Goal: Transaction & Acquisition: Purchase product/service

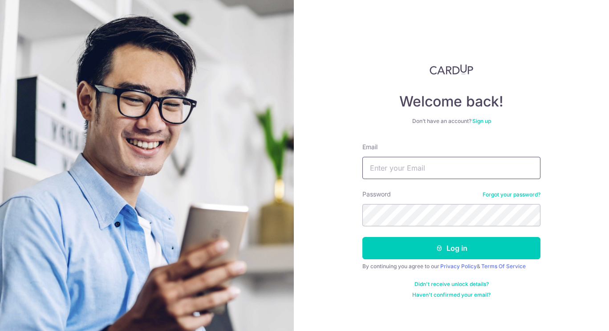
type input "[EMAIL_ADDRESS][DOMAIN_NAME]"
click at [362, 237] on button "Log in" at bounding box center [451, 248] width 178 height 22
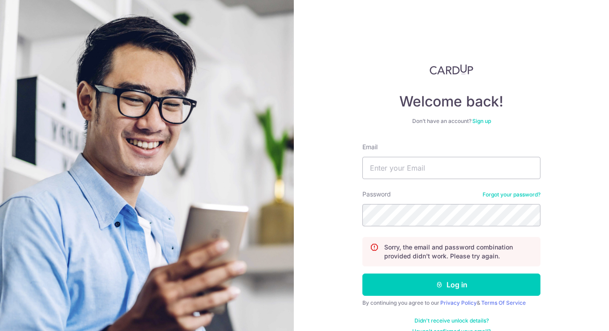
click at [438, 185] on form "Email Password Forgot your password? Sorry, the email and password combination …" at bounding box center [451, 238] width 178 height 192
click at [440, 174] on input "Email" at bounding box center [451, 168] width 178 height 22
type input "yongqiang84@gmail.com"
click at [362, 273] on button "Log in" at bounding box center [451, 284] width 178 height 22
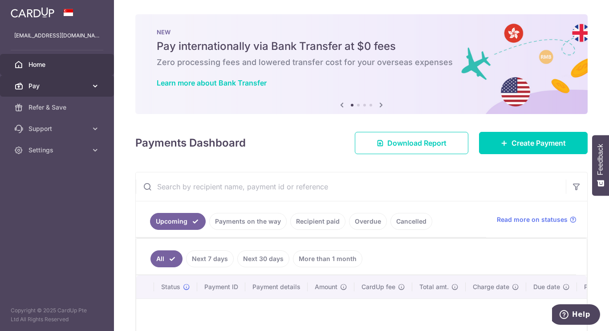
click at [61, 81] on link "Pay" at bounding box center [57, 85] width 114 height 21
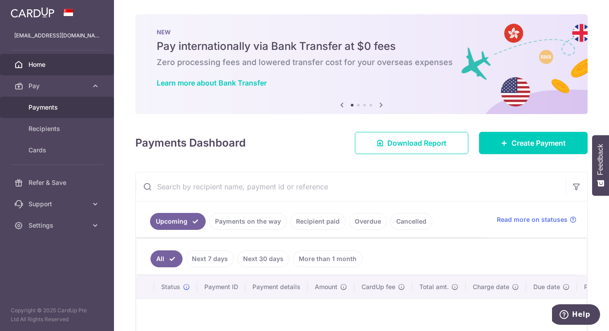
click at [54, 111] on span "Payments" at bounding box center [57, 107] width 59 height 9
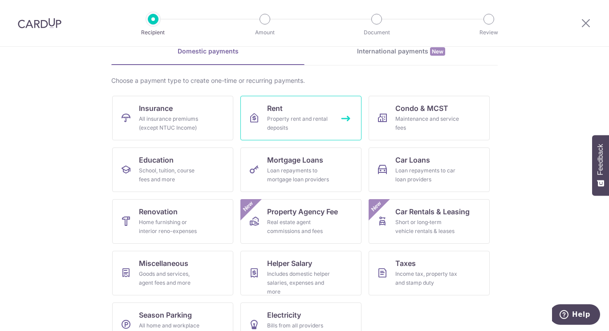
scroll to position [68, 0]
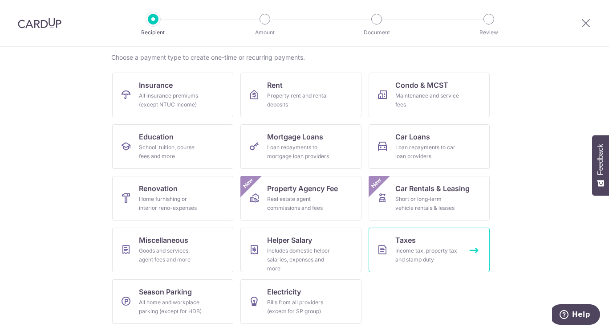
click at [433, 252] on div "Income tax, property tax and stamp duty" at bounding box center [427, 255] width 64 height 18
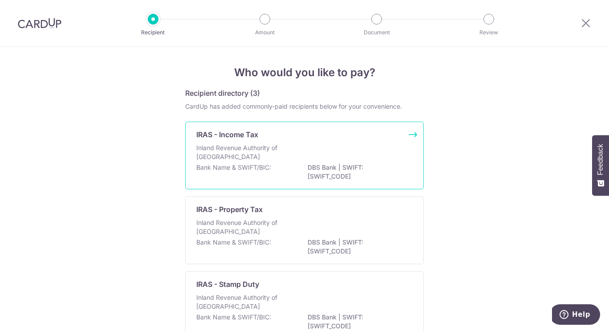
click at [265, 157] on p "Inland Revenue Authority of Singapore" at bounding box center [243, 152] width 94 height 18
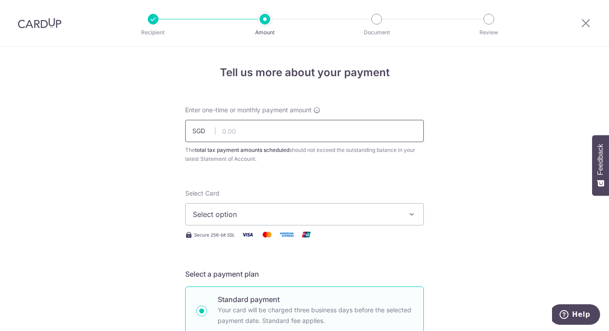
click at [270, 137] on input "text" at bounding box center [304, 131] width 239 height 22
click at [345, 215] on span "Select option" at bounding box center [296, 214] width 207 height 11
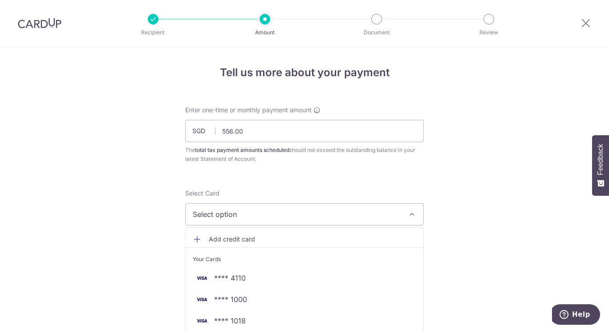
click at [293, 235] on span "Add credit card" at bounding box center [312, 239] width 207 height 9
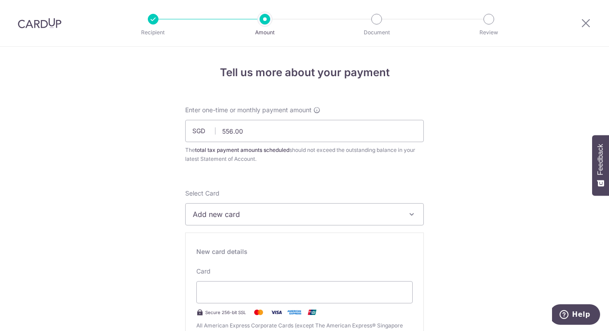
click at [345, 214] on span "Add new card" at bounding box center [296, 214] width 207 height 11
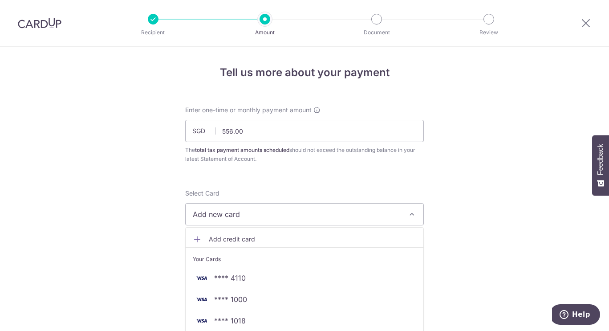
scroll to position [134, 0]
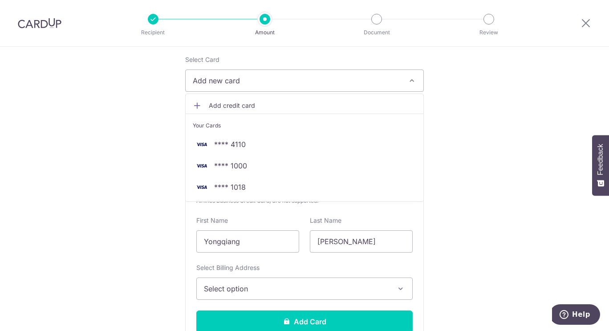
drag, startPoint x: 240, startPoint y: 182, endPoint x: 136, endPoint y: 115, distance: 123.7
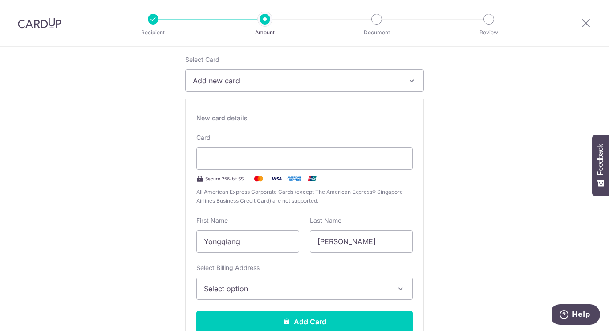
scroll to position [0, 0]
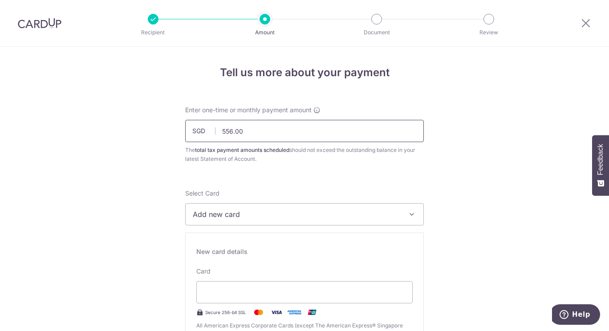
click at [231, 131] on input "556.00" at bounding box center [304, 131] width 239 height 22
type input "550.00"
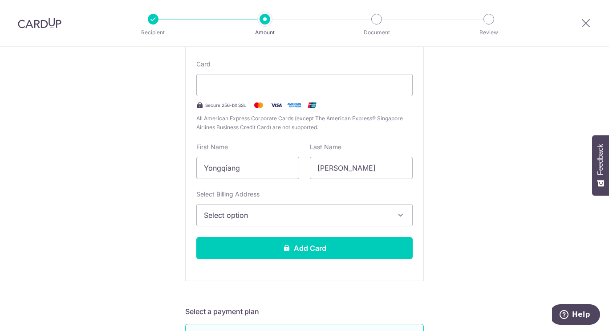
scroll to position [223, 0]
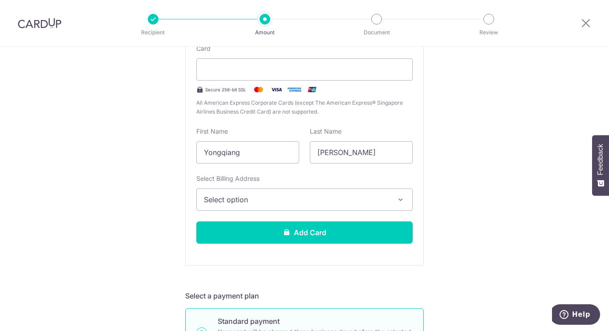
click at [253, 204] on span "Select option" at bounding box center [296, 199] width 185 height 11
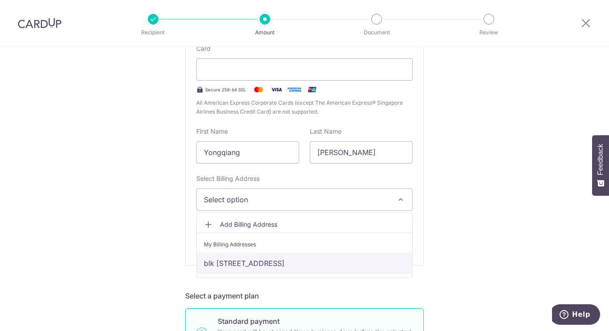
click at [257, 262] on link "blk 348d yishun ave 11, #11-611, singapore, Singapore-764348" at bounding box center [304, 262] width 215 height 21
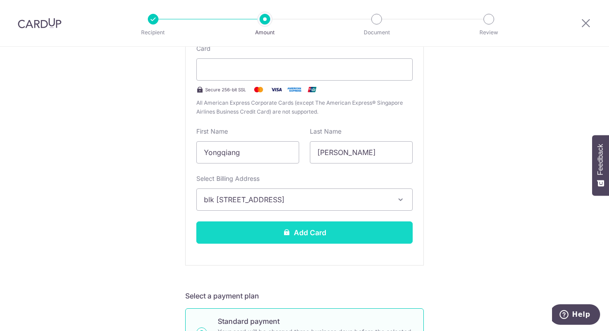
click at [314, 233] on button "Add Card" at bounding box center [304, 232] width 216 height 22
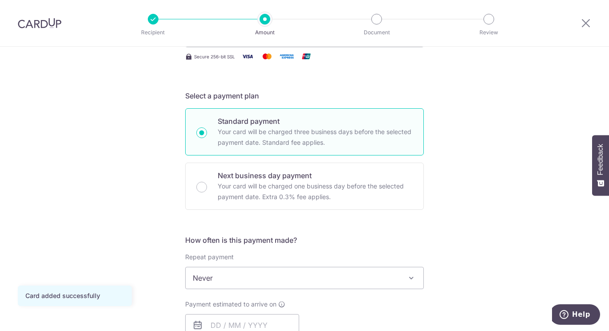
scroll to position [267, 0]
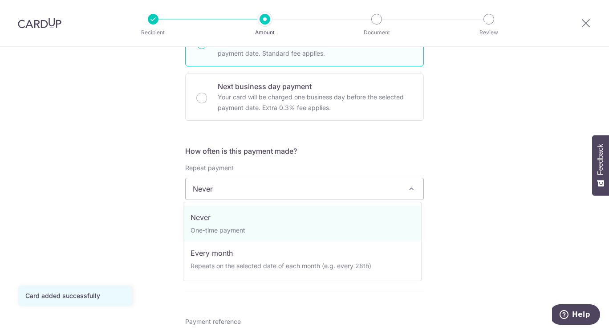
click at [271, 188] on span "Never" at bounding box center [305, 188] width 238 height 21
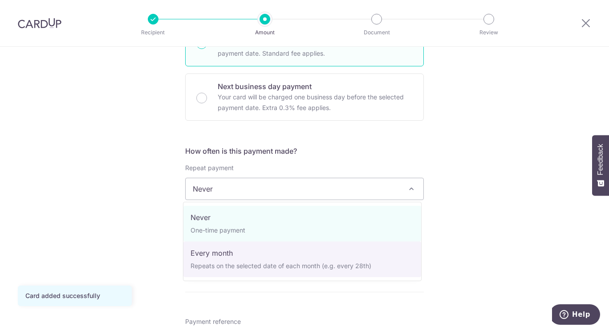
select select "3"
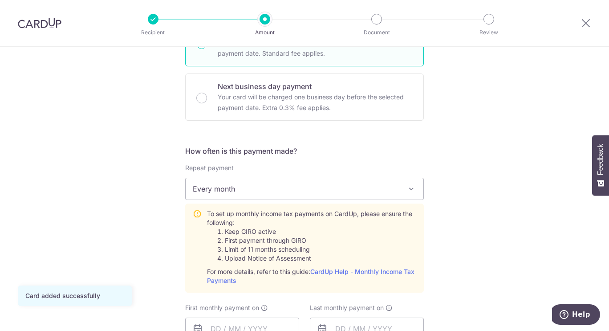
scroll to position [312, 0]
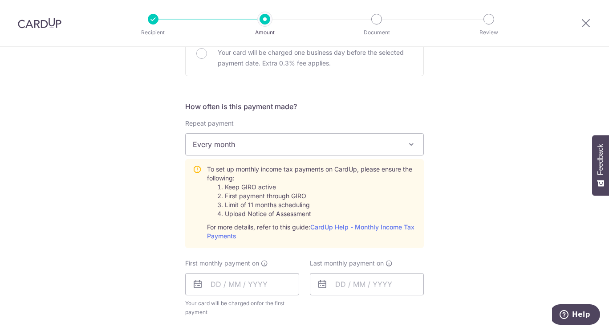
click at [249, 150] on span "Every month" at bounding box center [305, 144] width 238 height 21
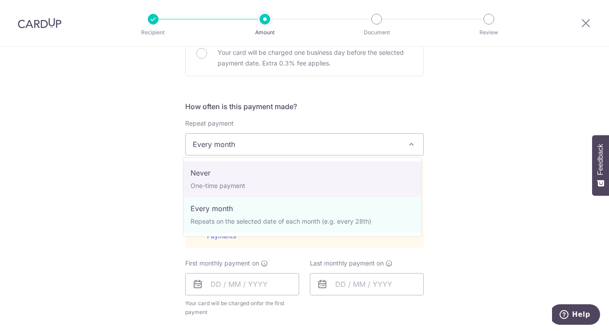
click at [144, 170] on div "Tell us more about your payment Enter one-time or monthly payment amount SGD 55…" at bounding box center [304, 199] width 609 height 928
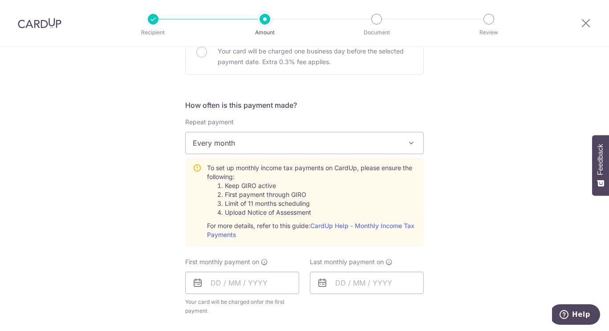
scroll to position [356, 0]
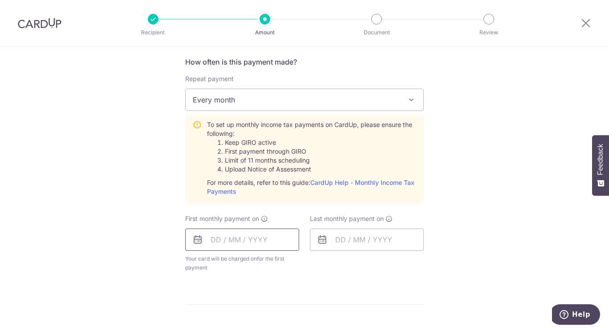
click at [268, 236] on input "text" at bounding box center [242, 239] width 114 height 22
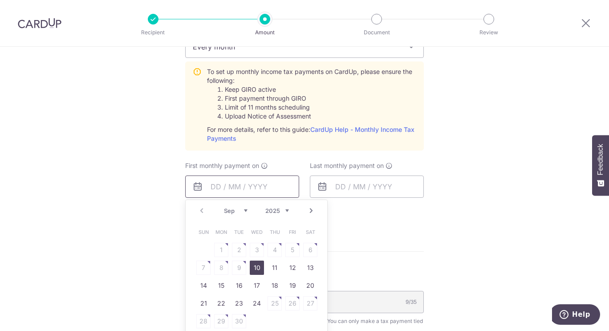
scroll to position [445, 0]
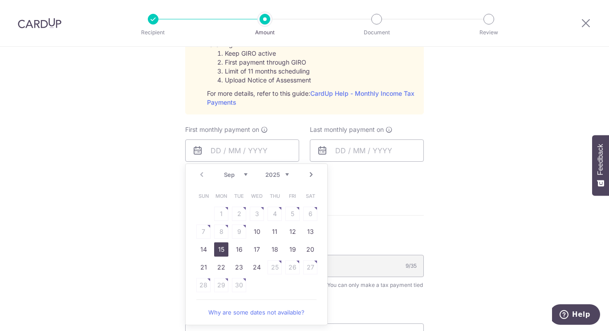
click at [223, 247] on link "15" at bounding box center [221, 249] width 14 height 14
type input "15/09/2025"
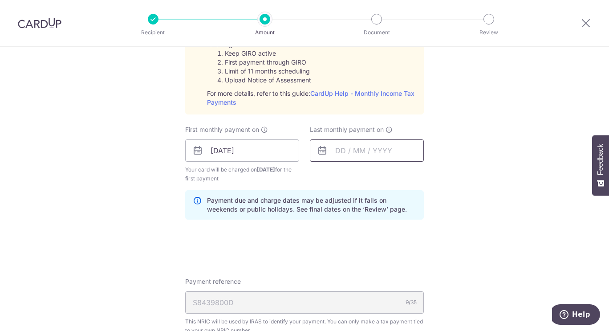
click at [344, 150] on input "text" at bounding box center [367, 150] width 114 height 22
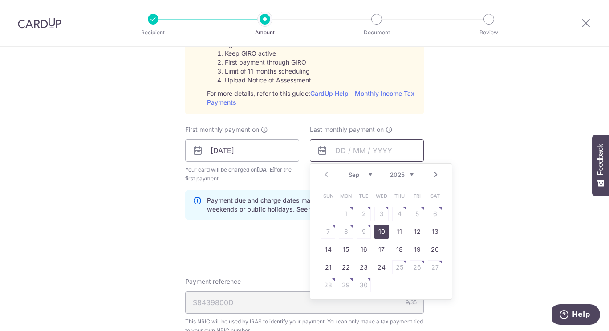
click at [344, 150] on input "text" at bounding box center [367, 150] width 114 height 22
click at [409, 174] on select "2025 2026" at bounding box center [402, 174] width 24 height 7
click at [367, 176] on select "Jan Feb Mar Apr May Jun Jul Aug Sep Oct" at bounding box center [360, 174] width 24 height 7
click at [378, 249] on table "Sun Mon Tue Wed Thu Fri Sat 1 2 3 4 5 6 7 8 9 10 11 12 13 14 15 16 17 18 19 20 …" at bounding box center [381, 240] width 125 height 107
click at [324, 173] on link "Prev" at bounding box center [326, 174] width 11 height 11
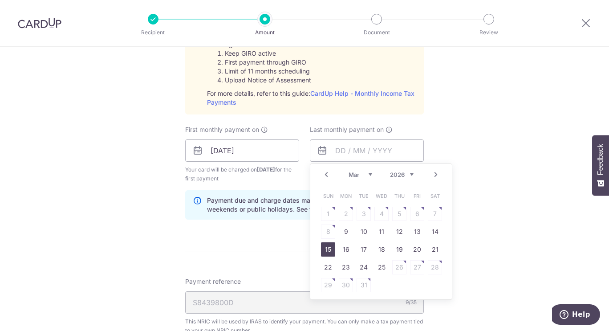
click at [327, 251] on link "15" at bounding box center [328, 249] width 14 height 14
type input "15/03/2026"
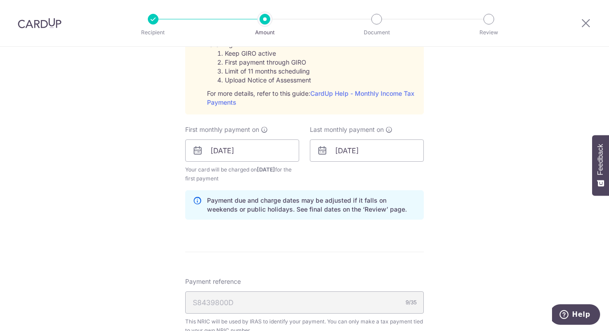
click at [455, 225] on div "Tell us more about your payment Enter one-time or monthly payment amount SGD 55…" at bounding box center [304, 84] width 609 height 964
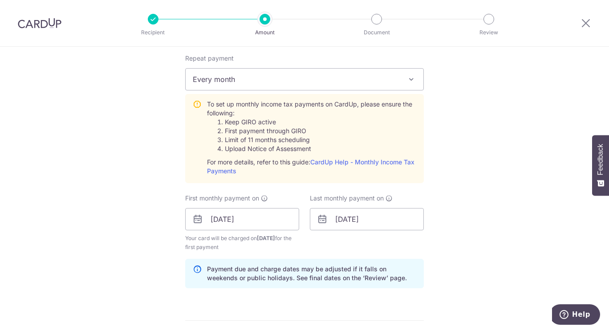
scroll to position [356, 0]
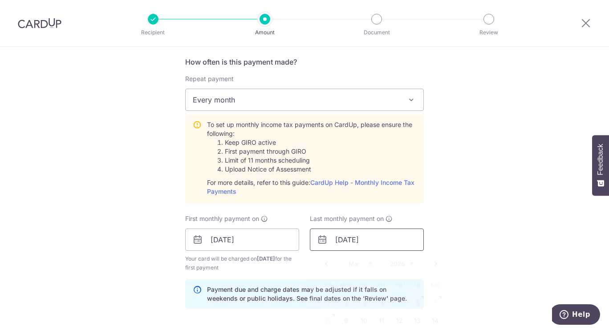
click at [352, 239] on input "15/03/2026" at bounding box center [367, 239] width 114 height 22
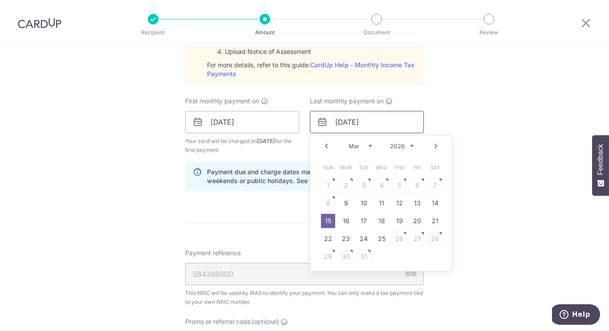
scroll to position [534, 0]
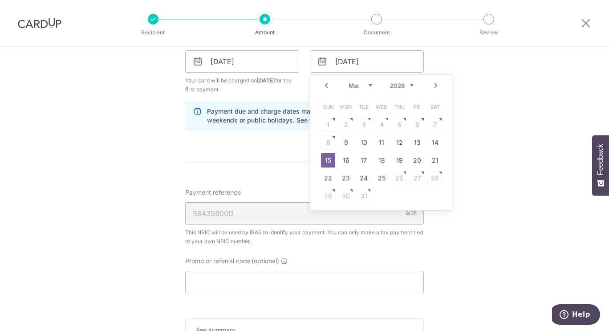
click at [368, 85] on select "Jan Feb Mar Apr May Jun Jul Aug Sep Oct" at bounding box center [360, 85] width 24 height 7
click at [369, 154] on table "Sun Mon Tue Wed Thu Fri Sat 1 2 3 4 5 6 7 8 9 10 11 12 13 14 15 16 17 18 19 20 …" at bounding box center [381, 151] width 125 height 107
click at [326, 85] on link "Prev" at bounding box center [326, 85] width 11 height 11
click at [327, 159] on link "15" at bounding box center [328, 160] width 14 height 14
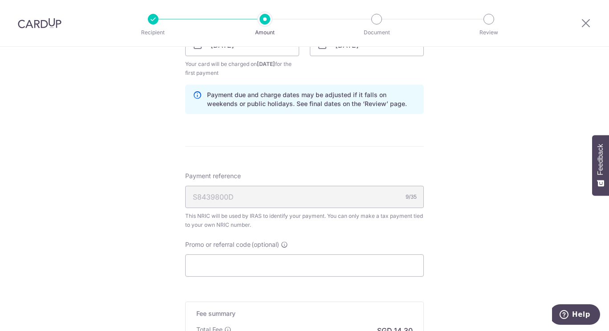
scroll to position [623, 0]
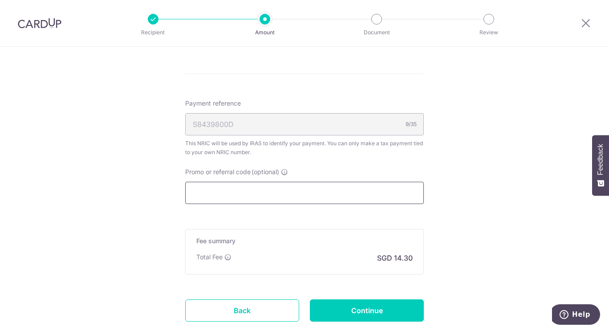
click at [240, 195] on input "Promo or referral code (optional)" at bounding box center [304, 193] width 239 height 22
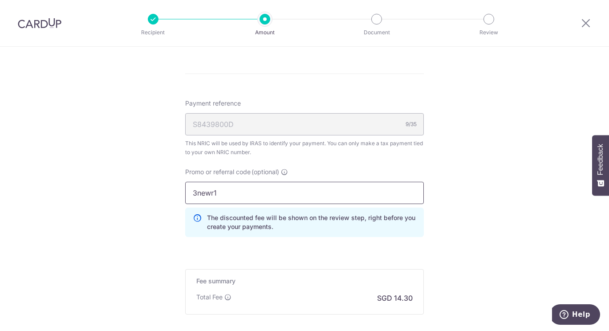
type input "3newr1"
click at [412, 225] on p "The discounted fee will be shown on the review step, right before you create yo…" at bounding box center [311, 222] width 209 height 18
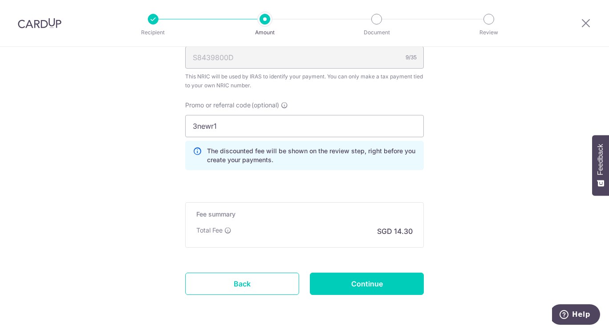
scroll to position [721, 0]
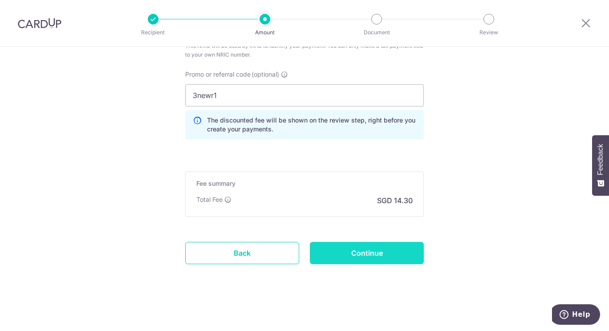
click at [357, 255] on input "Continue" at bounding box center [367, 253] width 114 height 22
type input "Create Schedule"
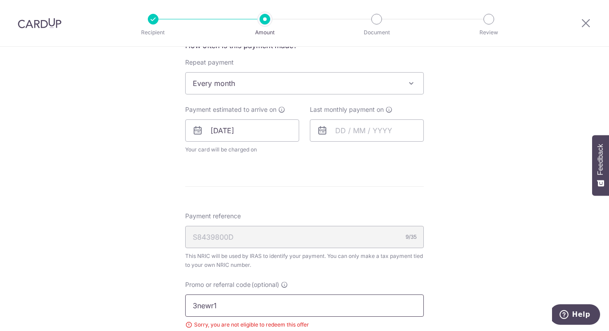
scroll to position [506, 0]
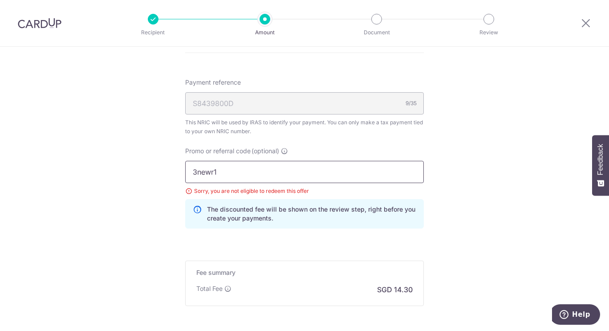
drag, startPoint x: 238, startPoint y: 170, endPoint x: 108, endPoint y: 154, distance: 130.6
type input "mctax25n"
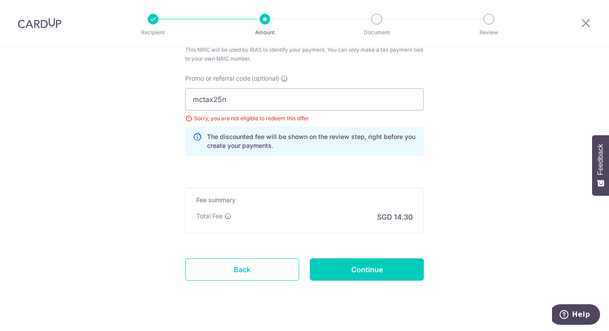
scroll to position [595, 0]
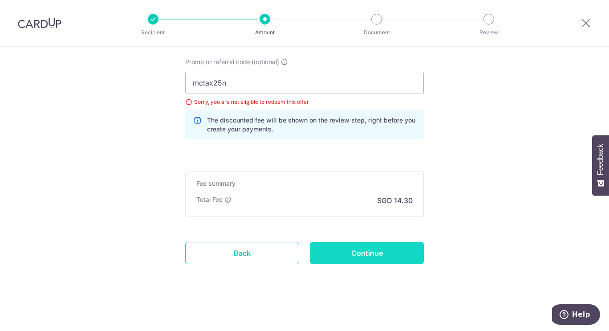
click at [363, 259] on input "Continue" at bounding box center [367, 253] width 114 height 22
type input "Update Schedule"
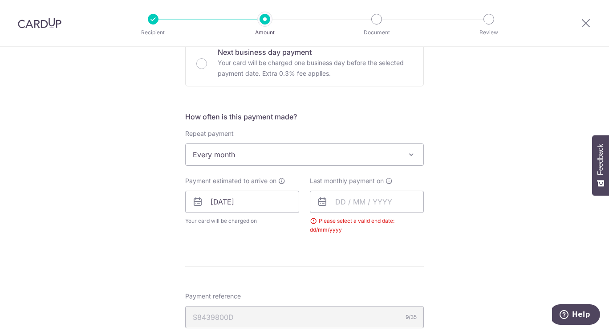
scroll to position [312, 0]
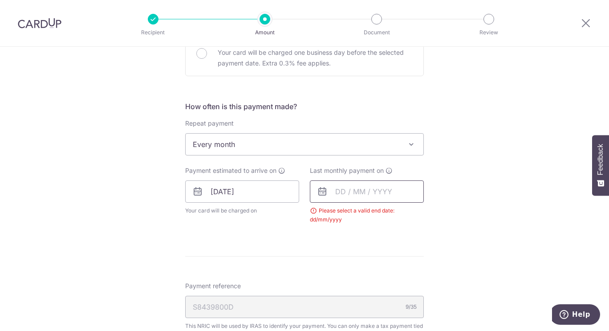
click at [340, 192] on input "text" at bounding box center [367, 191] width 114 height 22
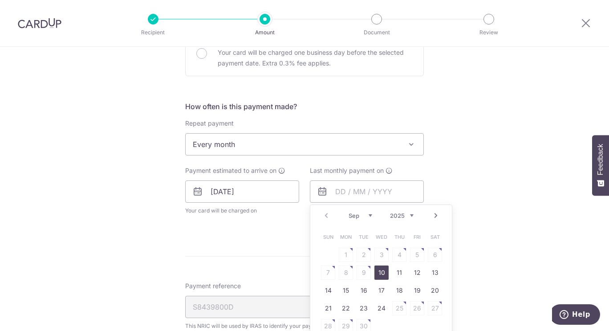
click at [431, 215] on link "Next" at bounding box center [435, 215] width 11 height 11
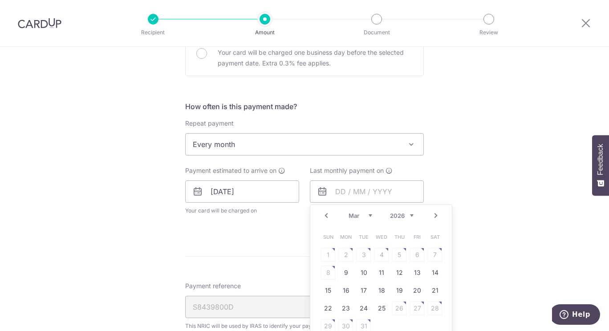
click at [431, 215] on link "Next" at bounding box center [435, 215] width 11 height 11
click at [326, 215] on link "Prev" at bounding box center [326, 215] width 11 height 11
click at [324, 296] on link "15" at bounding box center [328, 290] width 14 height 14
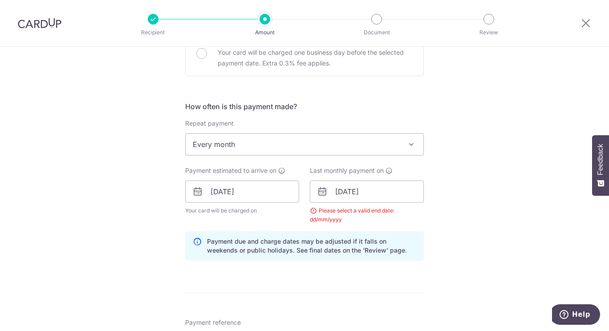
click at [408, 210] on div "Please select a valid end date: dd/mm/yyyy" at bounding box center [367, 215] width 114 height 18
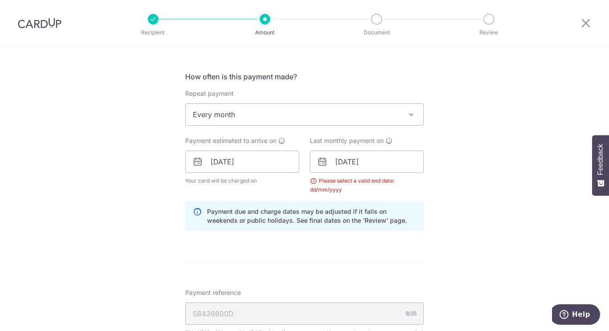
scroll to position [356, 0]
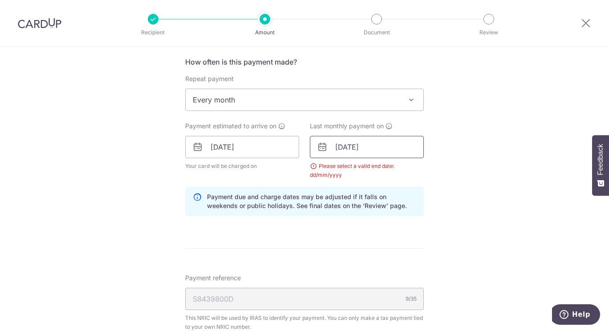
click at [343, 147] on input "15/03/2026" at bounding box center [367, 147] width 114 height 22
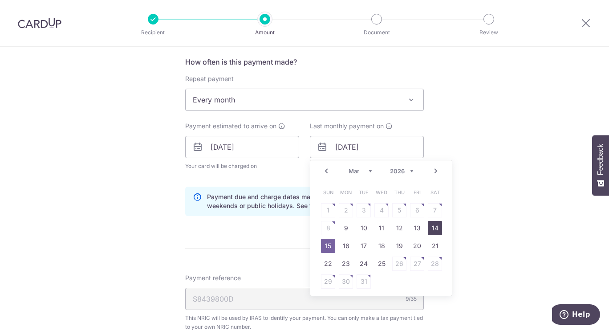
click at [431, 231] on link "14" at bounding box center [435, 228] width 14 height 14
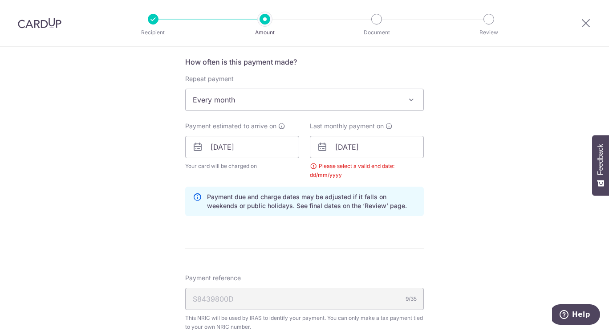
click at [453, 212] on div "Tell us more about your payment Enter one-time or monthly payment amount SGD 55…" at bounding box center [304, 127] width 609 height 872
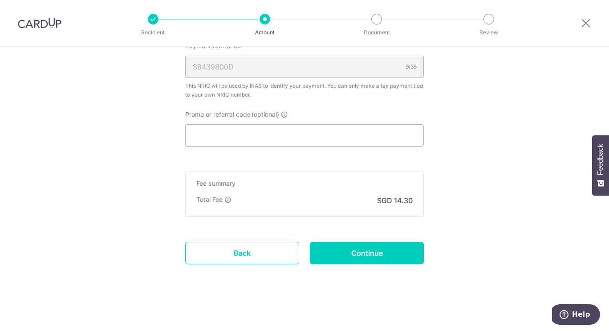
scroll to position [276, 0]
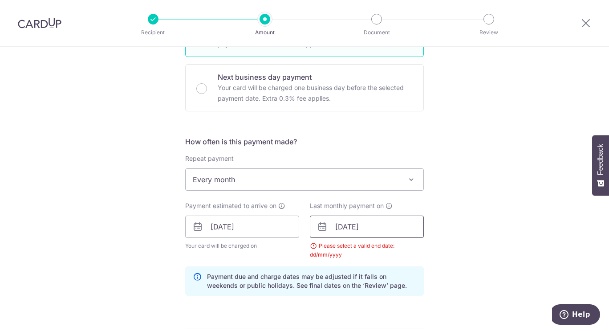
click at [341, 225] on input "14/03/2026" at bounding box center [367, 226] width 114 height 22
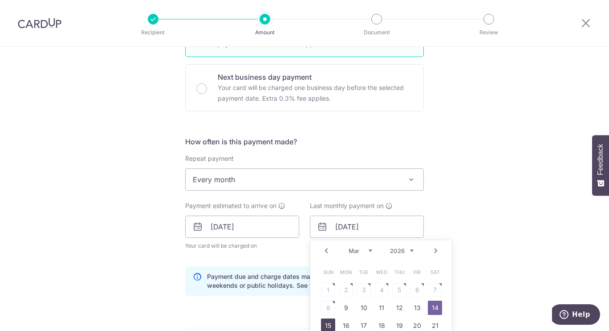
click at [327, 328] on link "15" at bounding box center [328, 325] width 14 height 14
type input "15/03/2026"
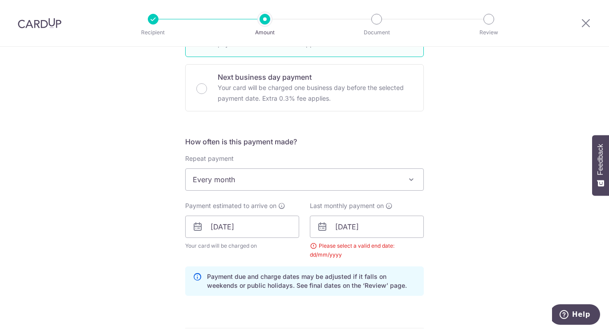
click at [442, 267] on div "Tell us more about your payment Enter one-time or monthly payment amount SGD 55…" at bounding box center [304, 206] width 609 height 872
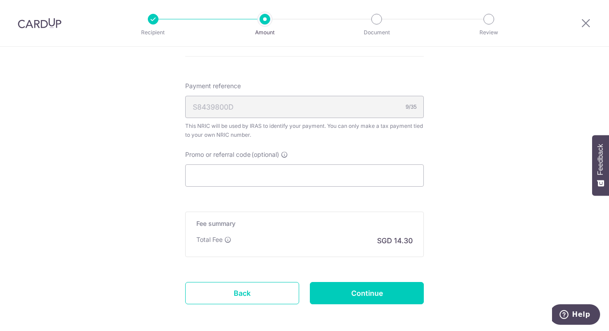
scroll to position [588, 0]
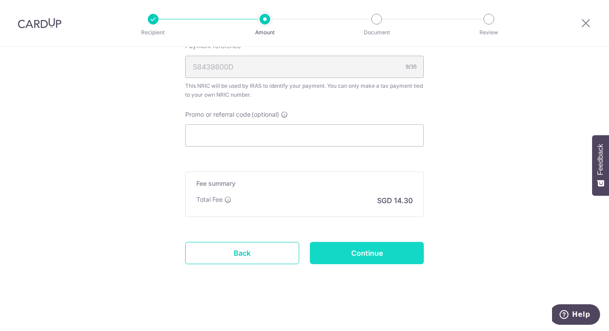
click at [345, 257] on input "Continue" at bounding box center [367, 253] width 114 height 22
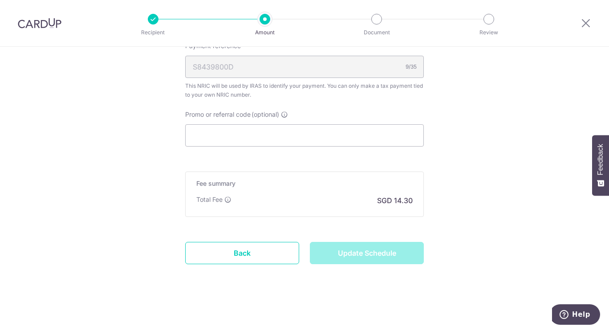
type input "Update Schedule"
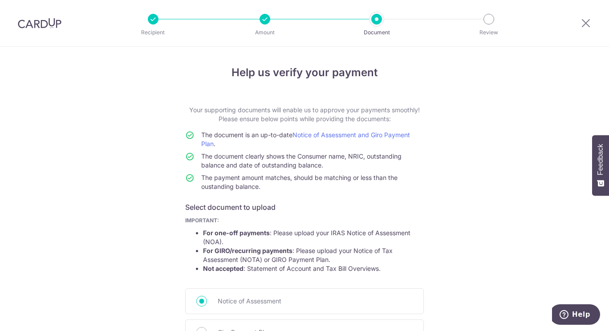
scroll to position [89, 0]
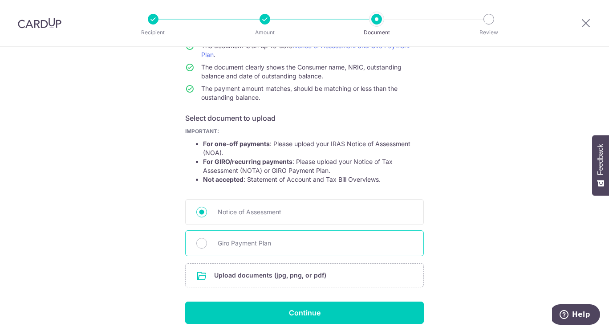
click at [245, 244] on span "Giro Payment Plan" at bounding box center [315, 243] width 195 height 11
click at [207, 244] on input "Giro Payment Plan" at bounding box center [201, 243] width 11 height 11
radio input "true"
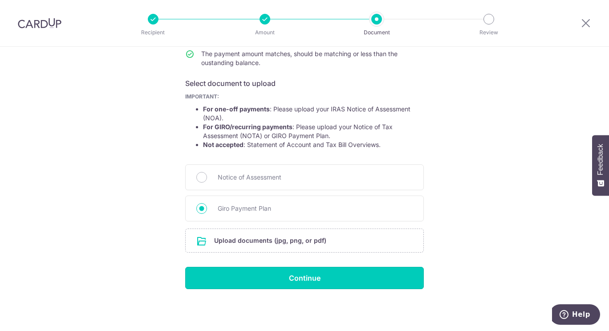
click at [279, 274] on input "Continue" at bounding box center [304, 278] width 239 height 22
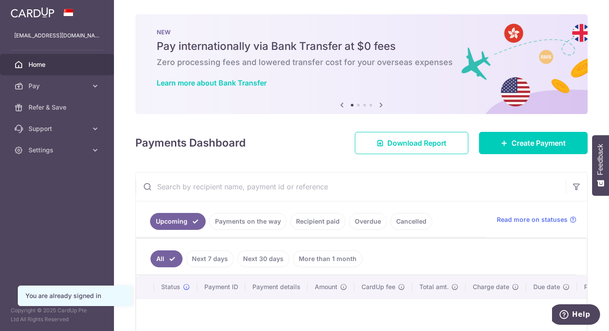
click at [376, 105] on icon at bounding box center [381, 104] width 11 height 11
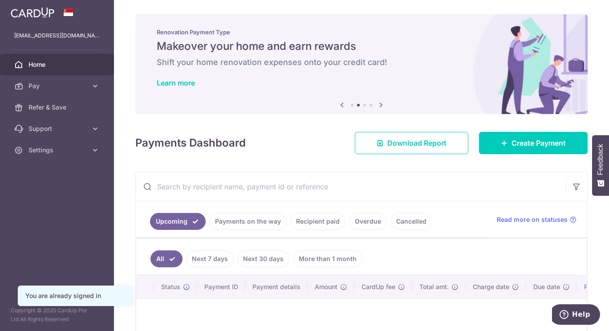
click at [376, 105] on icon at bounding box center [381, 104] width 11 height 11
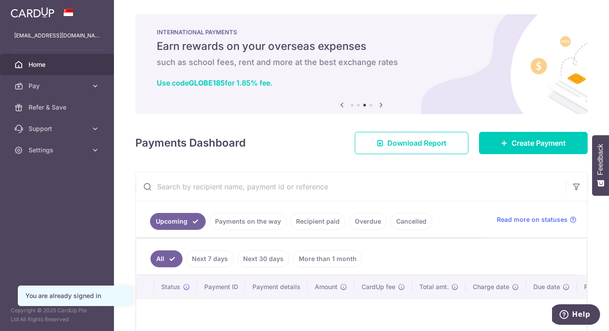
click at [376, 105] on icon at bounding box center [381, 104] width 11 height 11
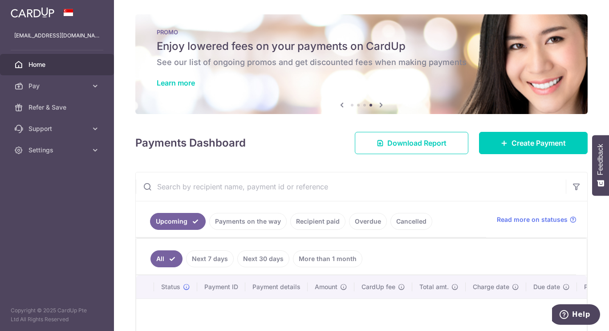
click at [341, 107] on icon at bounding box center [341, 104] width 11 height 11
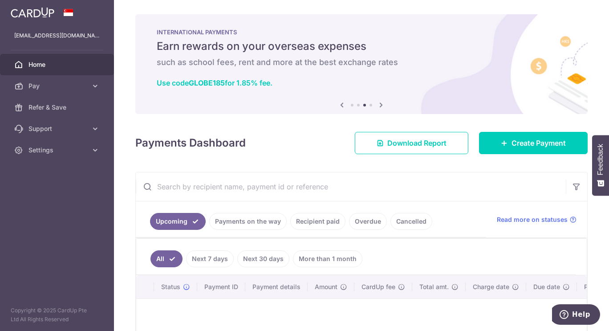
click at [379, 107] on icon at bounding box center [381, 104] width 11 height 11
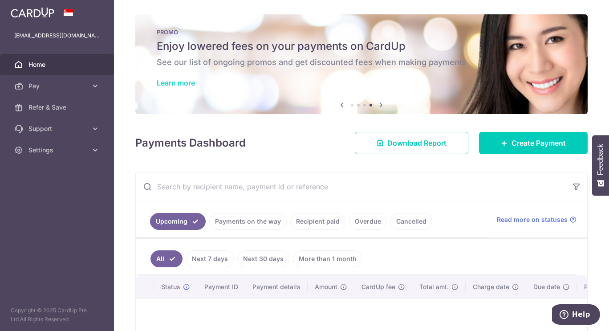
click at [182, 82] on link "Learn more" at bounding box center [176, 82] width 38 height 9
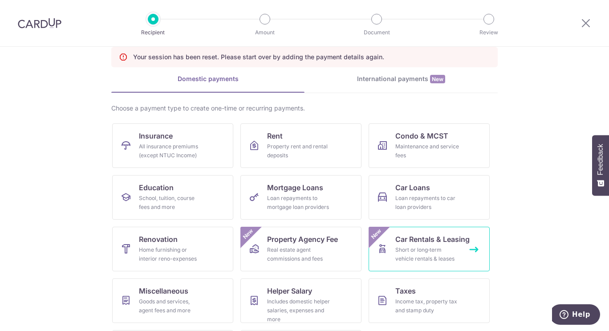
scroll to position [95, 0]
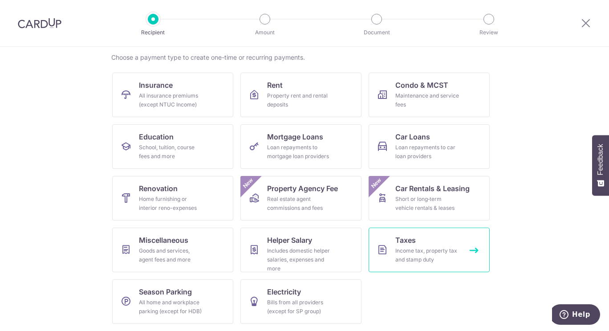
click at [416, 251] on div "Income tax, property tax and stamp duty" at bounding box center [427, 255] width 64 height 18
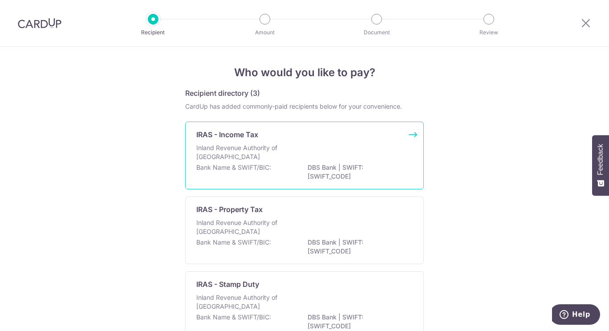
click at [272, 162] on div "Inland Revenue Authority of [GEOGRAPHIC_DATA]" at bounding box center [304, 153] width 216 height 20
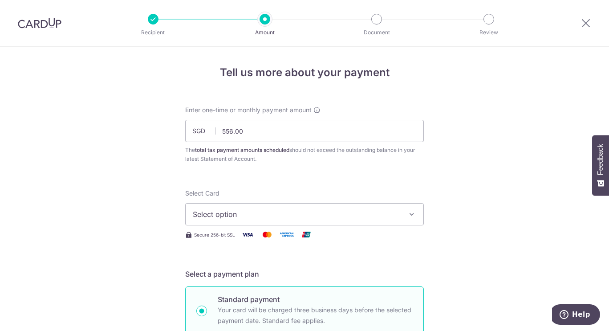
click at [230, 130] on input "556.00" at bounding box center [304, 131] width 239 height 22
type input "550.00"
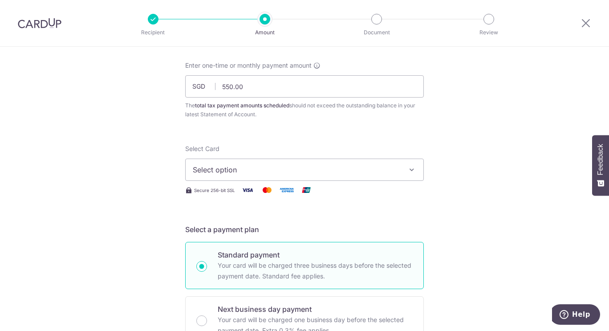
click at [285, 165] on span "Select option" at bounding box center [296, 169] width 207 height 11
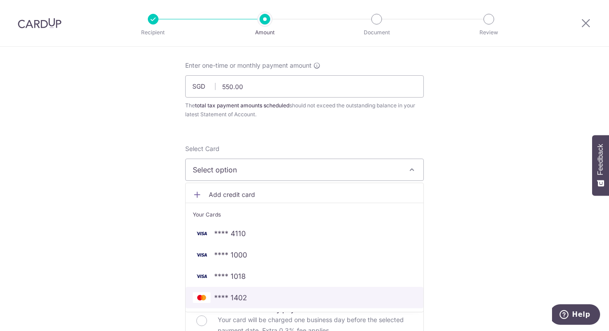
click at [256, 297] on span "**** 1402" at bounding box center [304, 297] width 223 height 11
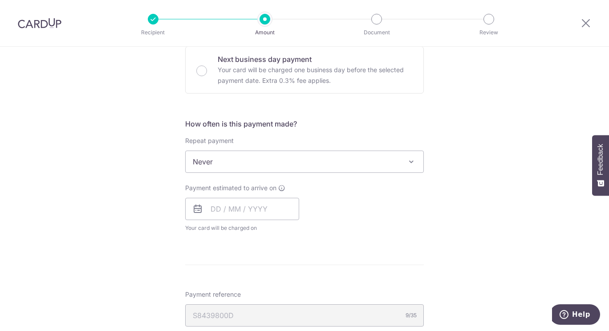
scroll to position [312, 0]
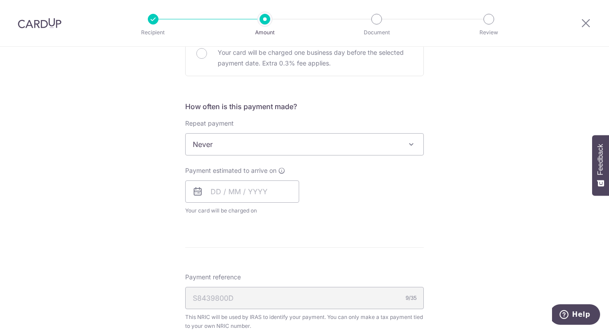
click at [226, 148] on span "Never" at bounding box center [305, 144] width 238 height 21
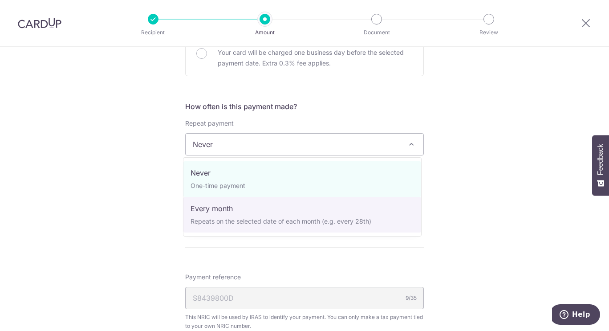
select select "3"
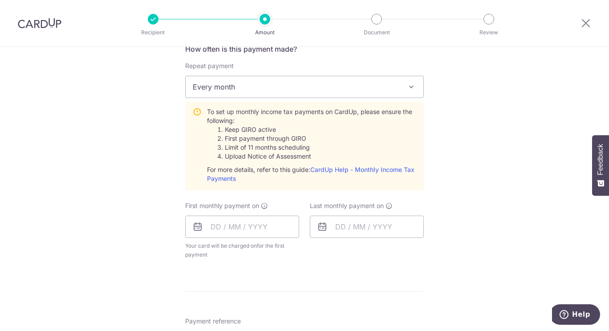
scroll to position [401, 0]
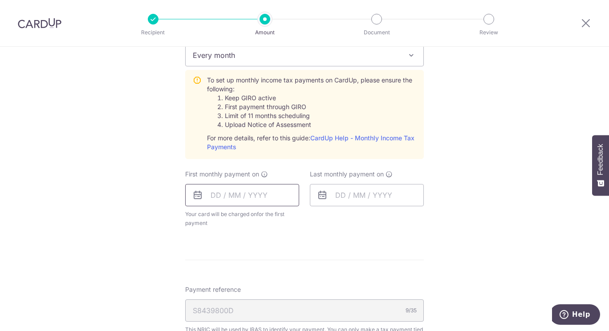
click at [217, 195] on input "text" at bounding box center [242, 195] width 114 height 22
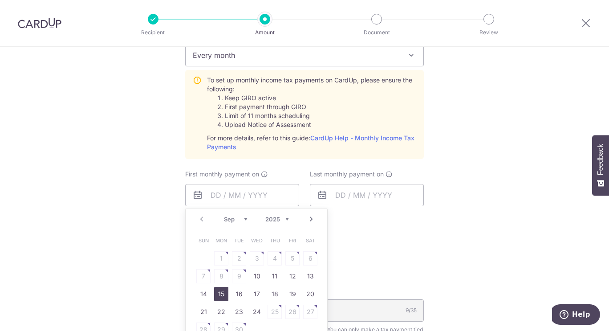
click at [220, 294] on link "15" at bounding box center [221, 294] width 14 height 14
type input "[DATE]"
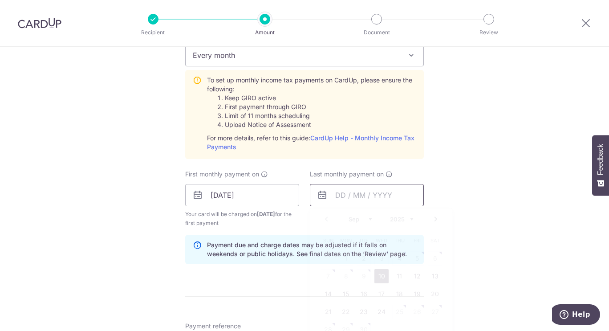
click at [336, 196] on input "text" at bounding box center [367, 195] width 114 height 22
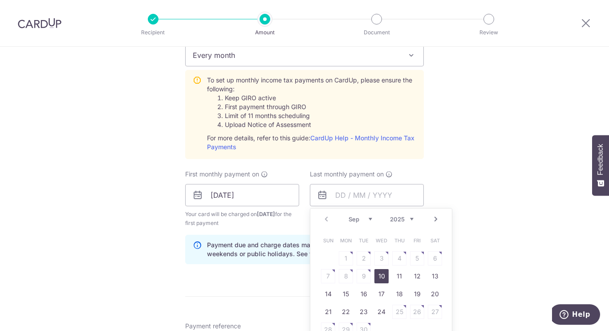
click at [435, 222] on link "Next" at bounding box center [435, 219] width 11 height 11
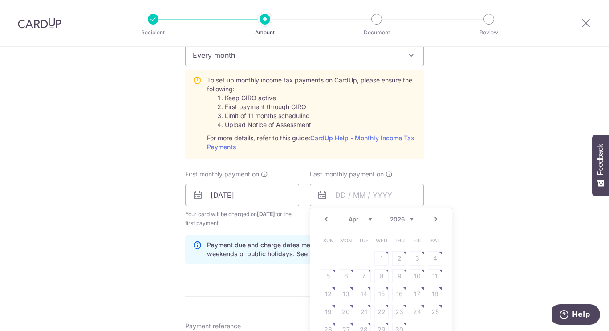
click at [328, 222] on link "Prev" at bounding box center [326, 219] width 11 height 11
click at [324, 293] on link "15" at bounding box center [328, 294] width 14 height 14
type input "[DATE]"
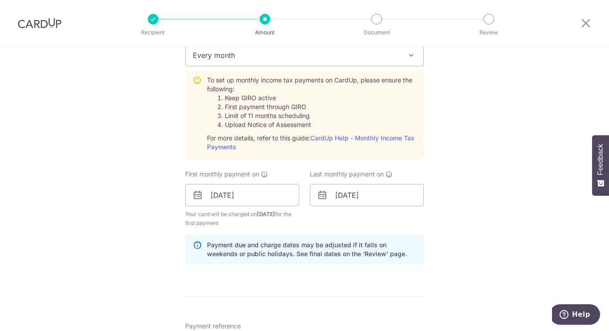
click at [397, 240] on p "Payment due and charge dates may be adjusted if it falls on weekends or public …" at bounding box center [311, 249] width 209 height 18
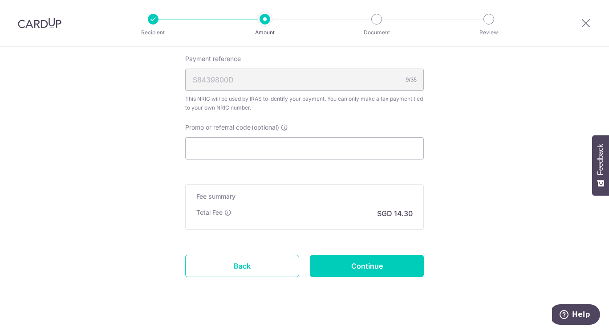
scroll to position [680, 0]
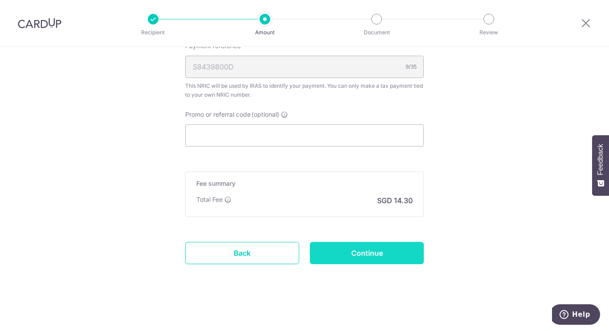
click at [383, 251] on input "Continue" at bounding box center [367, 253] width 114 height 22
type input "Create Schedule"
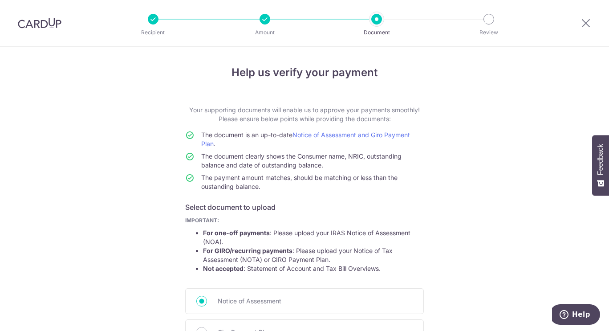
scroll to position [89, 0]
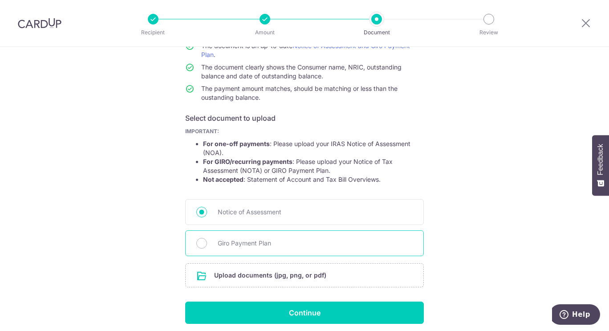
click at [268, 247] on span "Giro Payment Plan" at bounding box center [315, 243] width 195 height 11
click at [207, 247] on input "Giro Payment Plan" at bounding box center [201, 243] width 11 height 11
radio input "true"
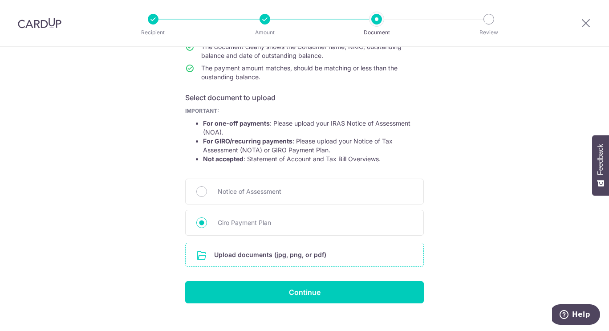
scroll to position [124, 0]
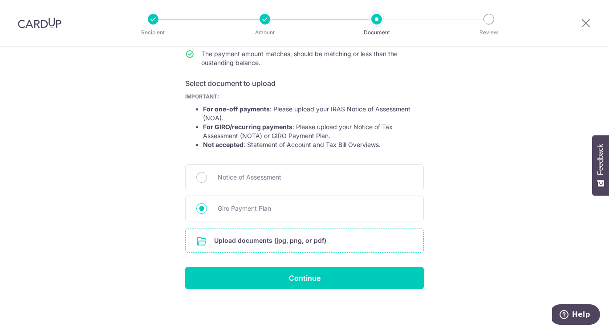
click at [243, 242] on input "file" at bounding box center [305, 240] width 238 height 23
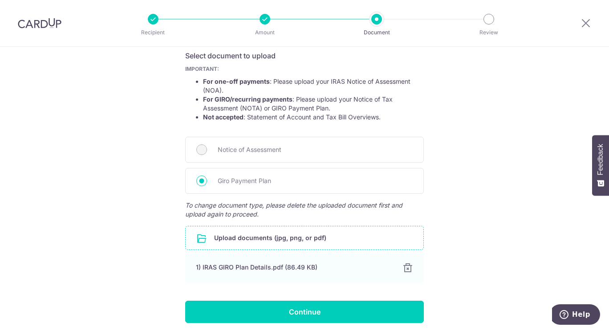
scroll to position [185, 0]
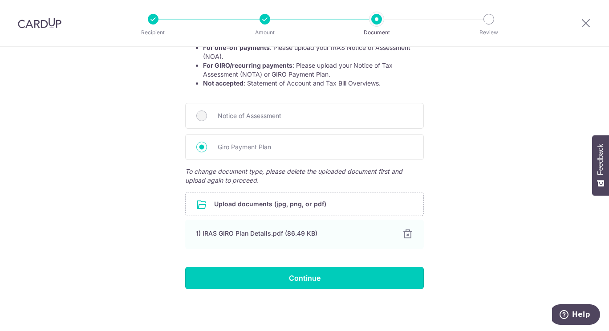
click at [328, 279] on input "Continue" at bounding box center [304, 278] width 239 height 22
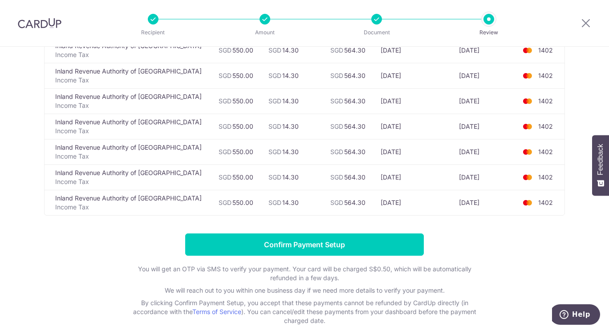
scroll to position [147, 0]
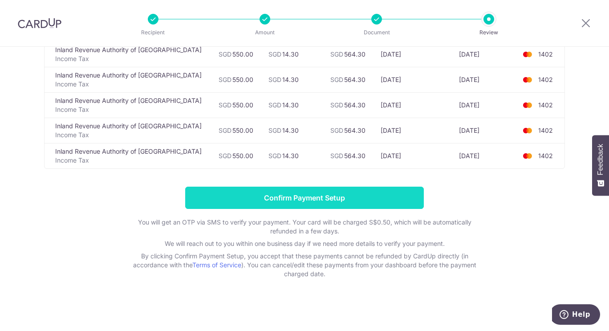
click at [287, 196] on input "Confirm Payment Setup" at bounding box center [304, 197] width 239 height 22
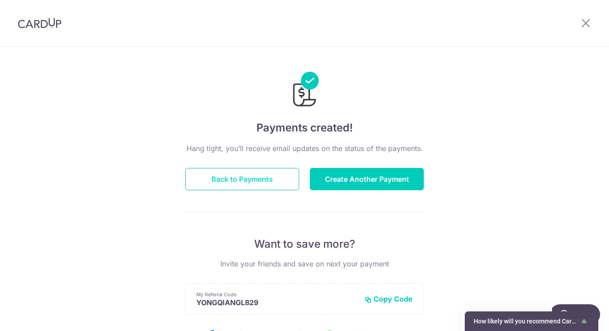
click at [265, 180] on button "Back to Payments" at bounding box center [242, 179] width 114 height 22
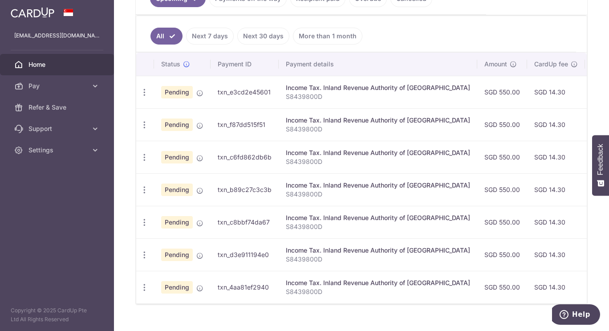
drag, startPoint x: 72, startPoint y: 150, endPoint x: 79, endPoint y: 169, distance: 20.2
click at [72, 150] on span "Settings" at bounding box center [57, 150] width 59 height 9
click at [30, 192] on span "Logout" at bounding box center [57, 192] width 59 height 9
